Goal: Task Accomplishment & Management: Manage account settings

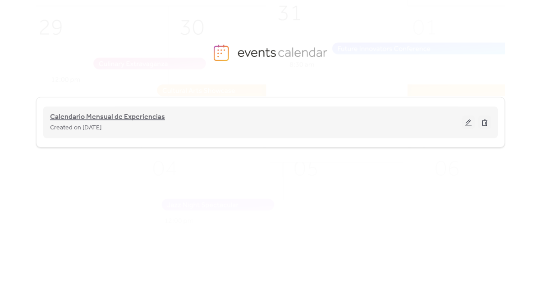
click at [126, 113] on span "Calendario Mensual de Experiencias" at bounding box center [107, 117] width 115 height 11
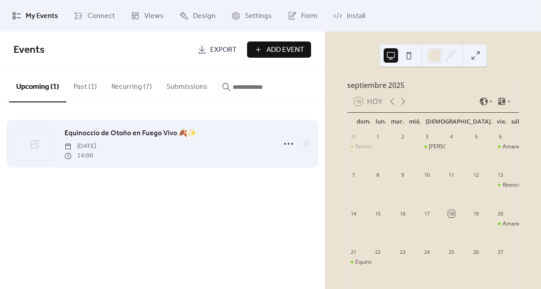
click at [181, 151] on div "Equinoccio de Otoño en Fuego Vivo 🍂✨ [DATE] 14:00" at bounding box center [167, 144] width 206 height 32
click at [289, 144] on circle at bounding box center [289, 144] width 2 height 2
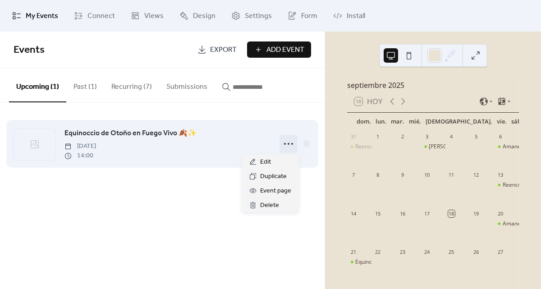
click at [96, 143] on span "[DATE]" at bounding box center [80, 146] width 32 height 9
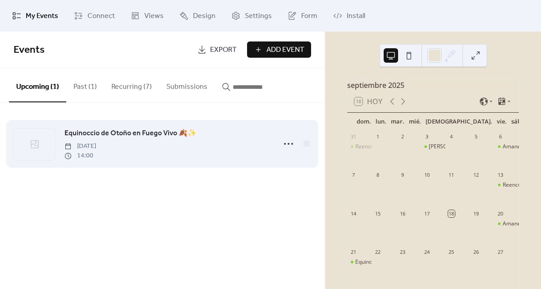
click at [115, 132] on span "Equinoccio de Otoño en Fuego Vivo 🍂✨" at bounding box center [130, 133] width 132 height 11
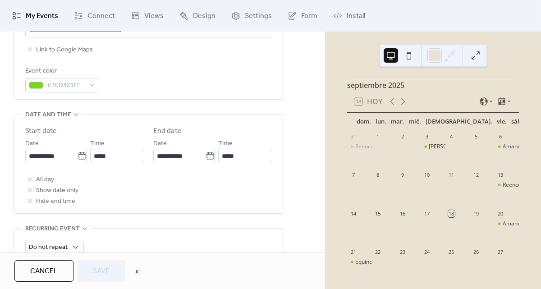
scroll to position [240, 0]
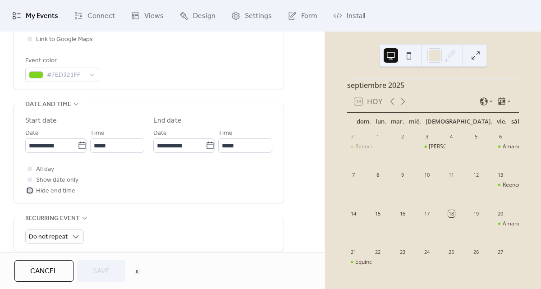
click at [53, 191] on span "Hide end time" at bounding box center [55, 191] width 39 height 11
click at [29, 191] on icon at bounding box center [29, 190] width 3 height 3
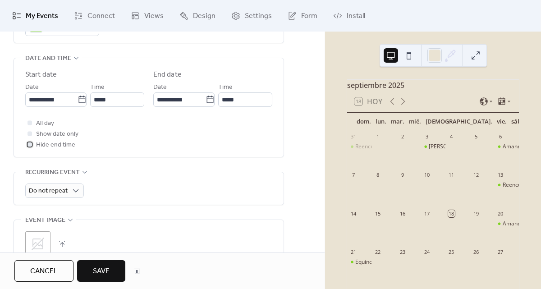
scroll to position [314, 0]
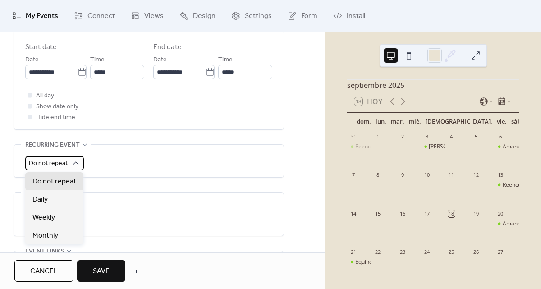
click at [65, 161] on span "Do not repeat" at bounding box center [48, 163] width 39 height 12
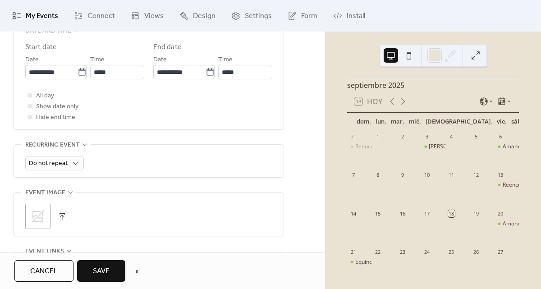
click at [139, 126] on div "**********" at bounding box center [148, 80] width 247 height 99
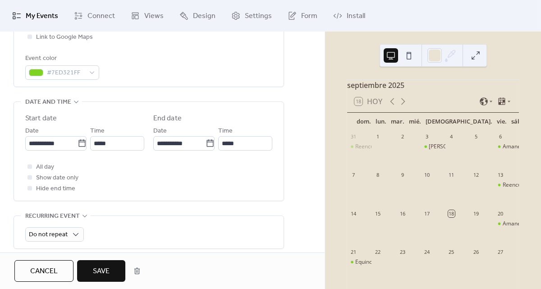
scroll to position [241, 0]
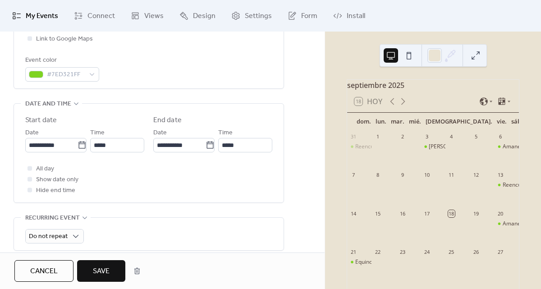
click at [72, 104] on div "•••" at bounding box center [149, 104] width 270 height 1
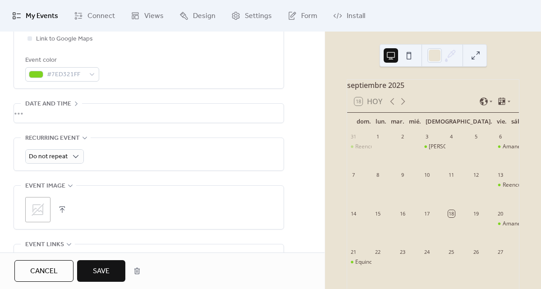
click at [72, 105] on div "•••" at bounding box center [149, 113] width 270 height 19
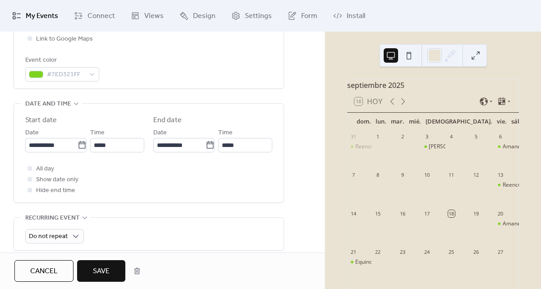
click at [52, 275] on span "Cancel" at bounding box center [44, 271] width 28 height 11
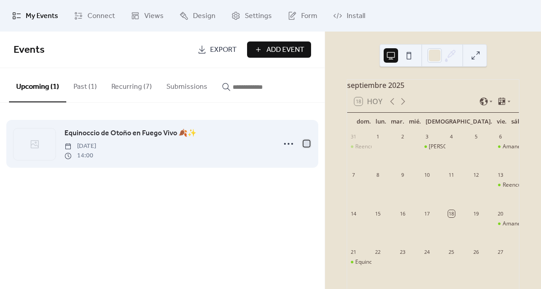
click at [308, 145] on div at bounding box center [307, 143] width 6 height 6
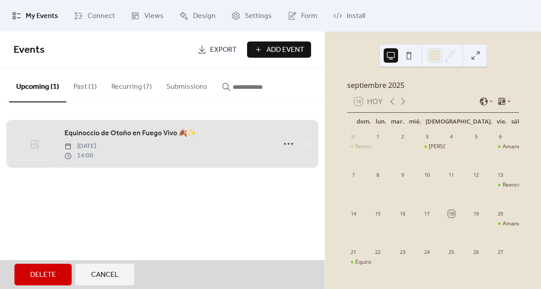
click at [294, 145] on div "Equinoccio de Otoño en Fuego Vivo 🍂✨ [DATE] 14:00" at bounding box center [163, 143] width 298 height 55
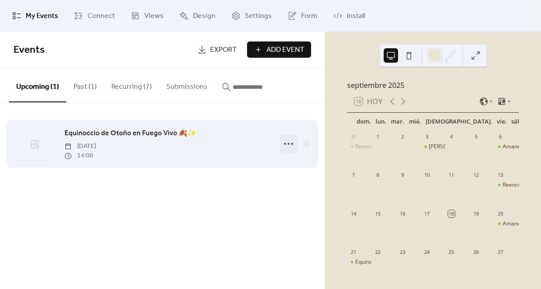
click at [290, 145] on icon at bounding box center [288, 144] width 14 height 14
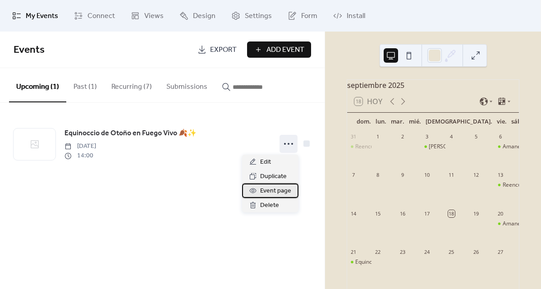
click at [276, 193] on span "Event page" at bounding box center [275, 191] width 31 height 11
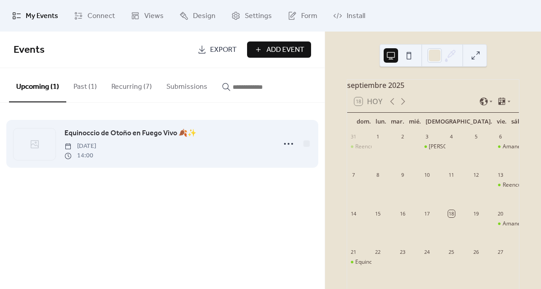
click at [174, 133] on span "Equinoccio de Otoño en Fuego Vivo 🍂✨" at bounding box center [130, 133] width 132 height 11
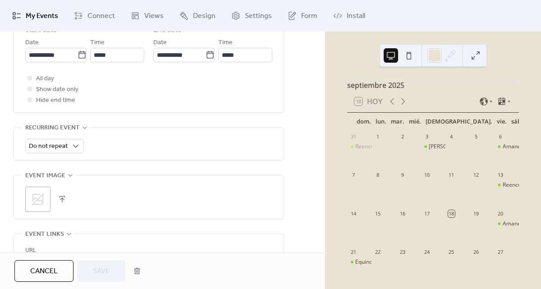
scroll to position [345, 0]
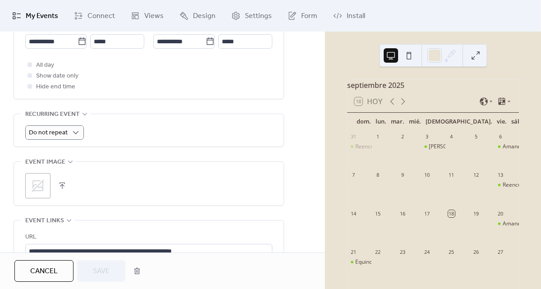
click at [132, 132] on div "Do not repeat" at bounding box center [148, 132] width 247 height 14
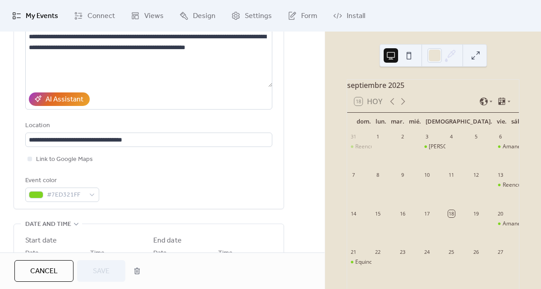
scroll to position [0, 0]
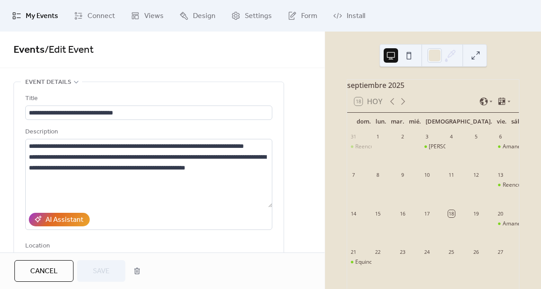
click at [77, 84] on icon at bounding box center [76, 81] width 7 height 7
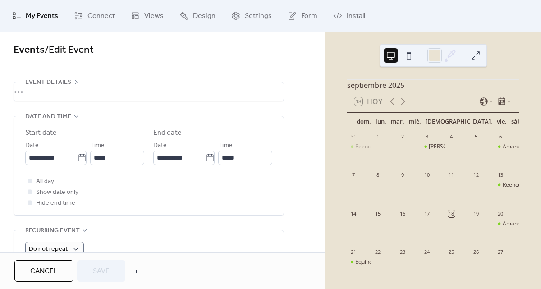
click at [71, 117] on div "•••" at bounding box center [149, 116] width 270 height 1
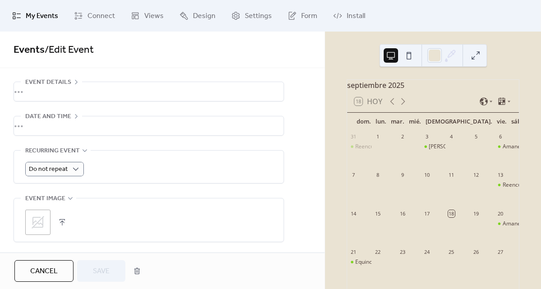
click at [33, 14] on span "My Events" at bounding box center [42, 16] width 32 height 11
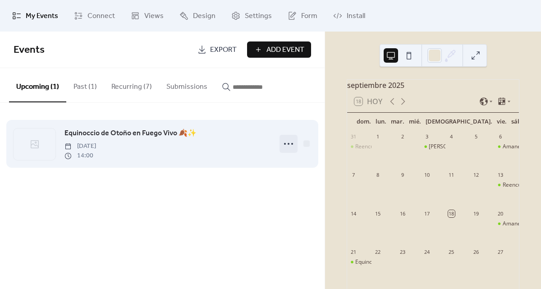
click at [290, 143] on icon at bounding box center [288, 144] width 14 height 14
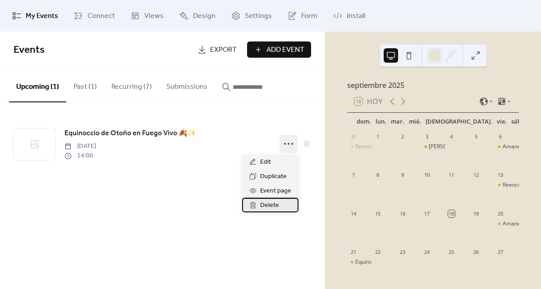
click at [275, 202] on span "Delete" at bounding box center [269, 205] width 19 height 11
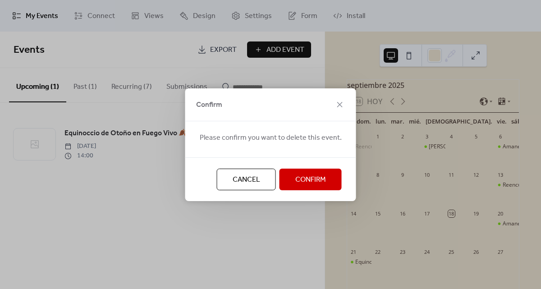
click at [307, 181] on span "Confirm" at bounding box center [310, 180] width 31 height 11
